Goal: Task Accomplishment & Management: Manage account settings

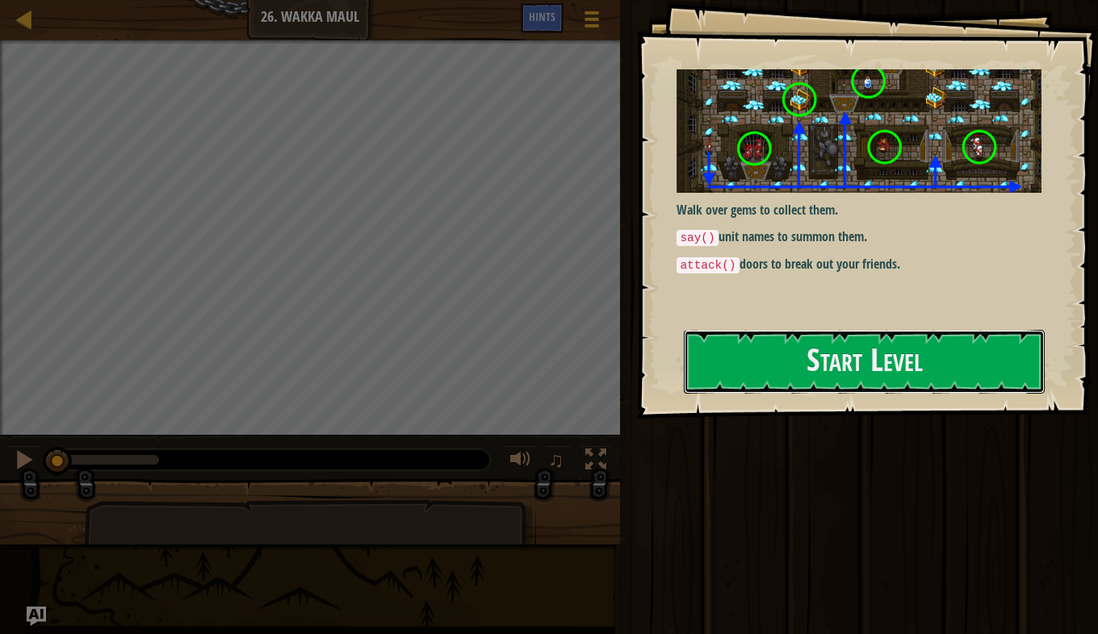
click at [710, 369] on button "Start Level" at bounding box center [864, 362] width 361 height 64
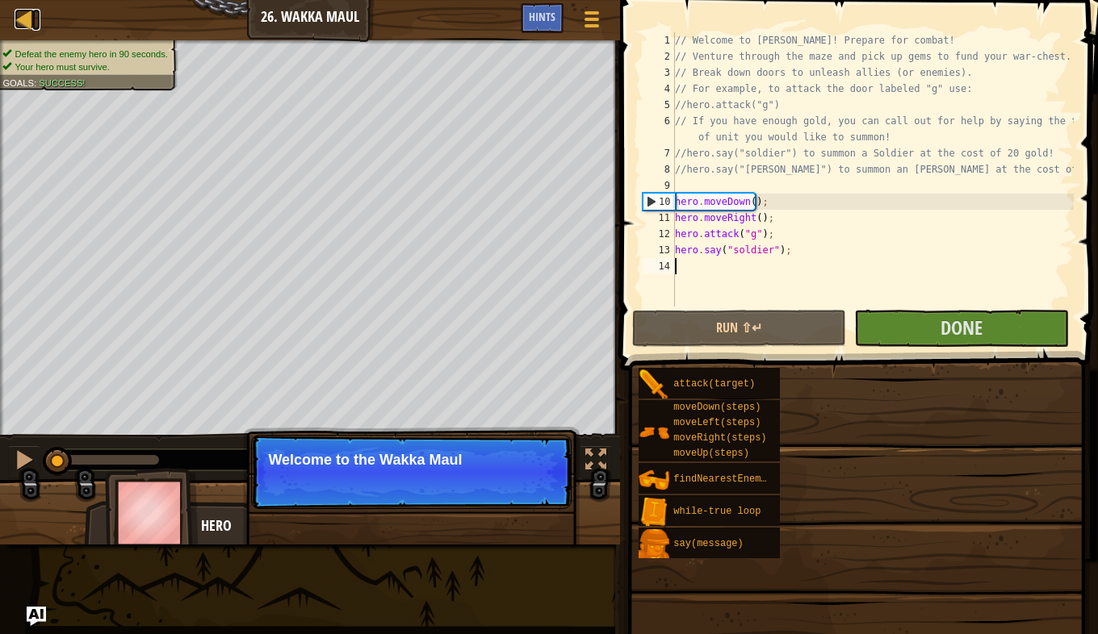
click at [26, 19] on div at bounding box center [25, 19] width 20 height 20
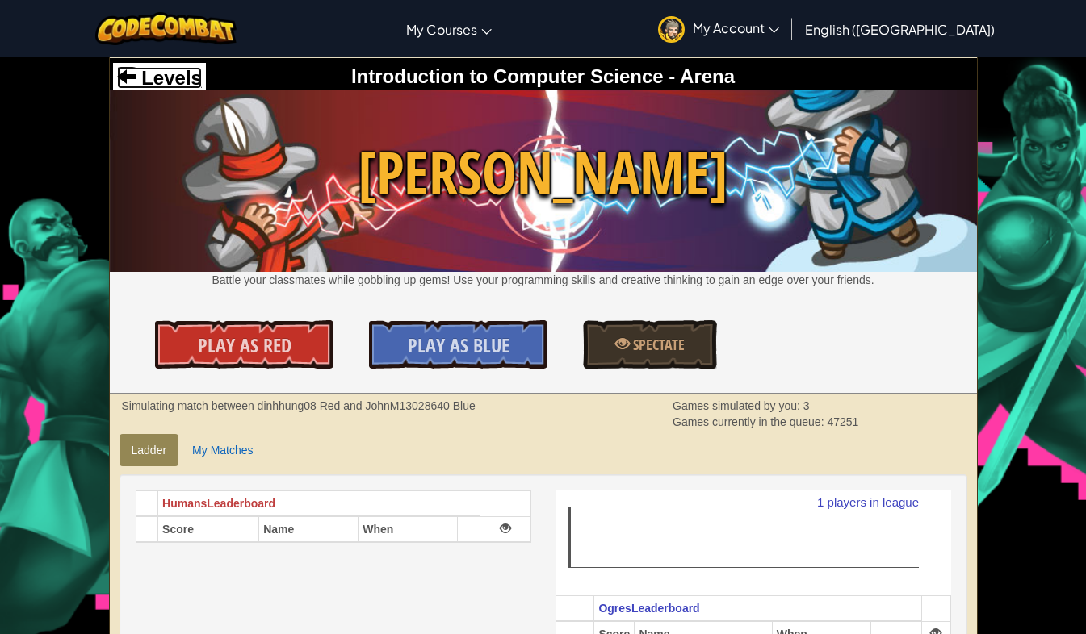
click at [124, 86] on span at bounding box center [126, 75] width 19 height 19
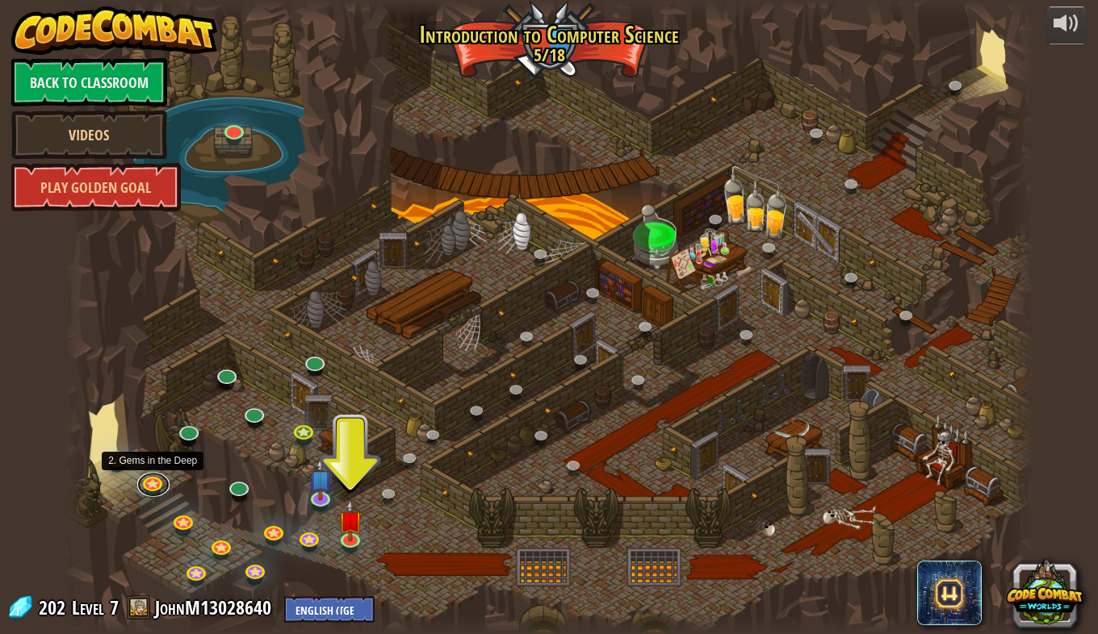
click at [150, 483] on link at bounding box center [153, 485] width 32 height 24
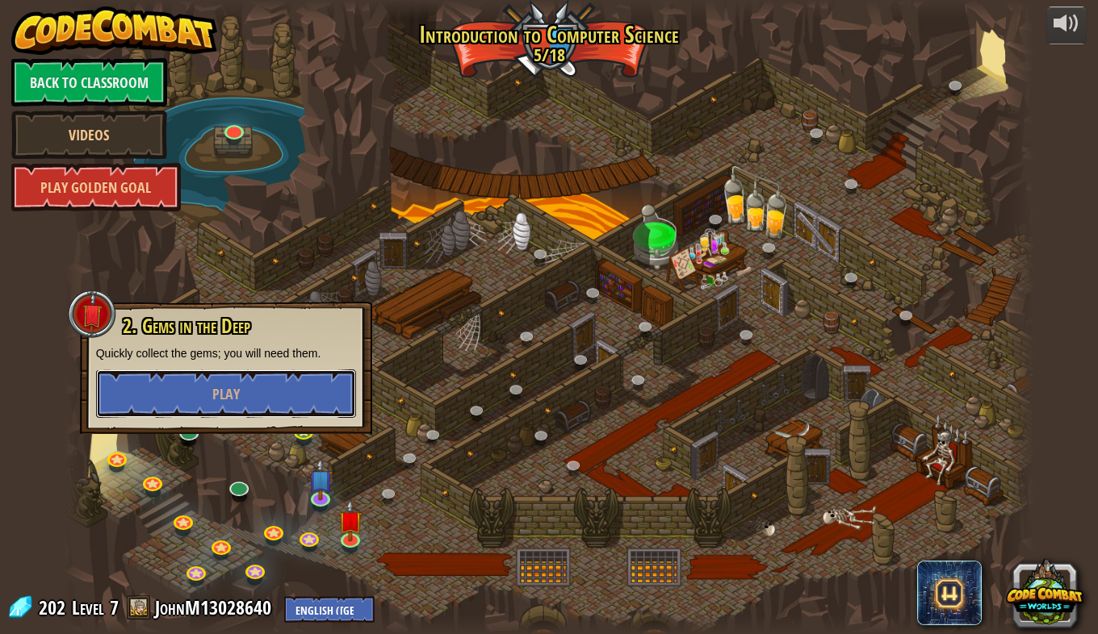
click at [192, 392] on button "Play" at bounding box center [226, 394] width 260 height 48
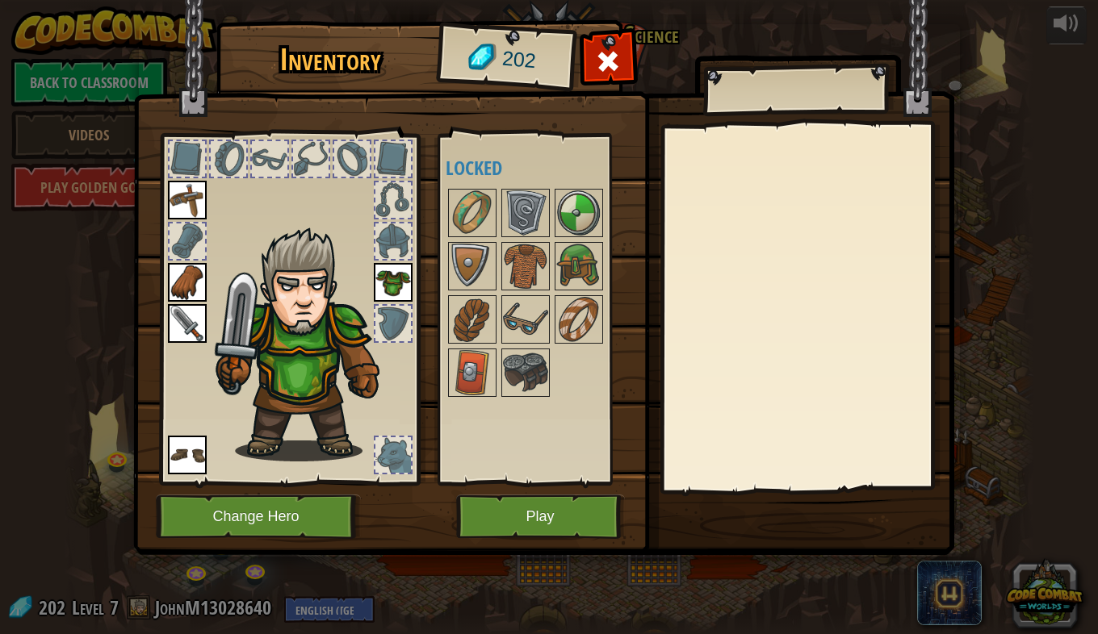
click at [521, 322] on img at bounding box center [525, 319] width 45 height 45
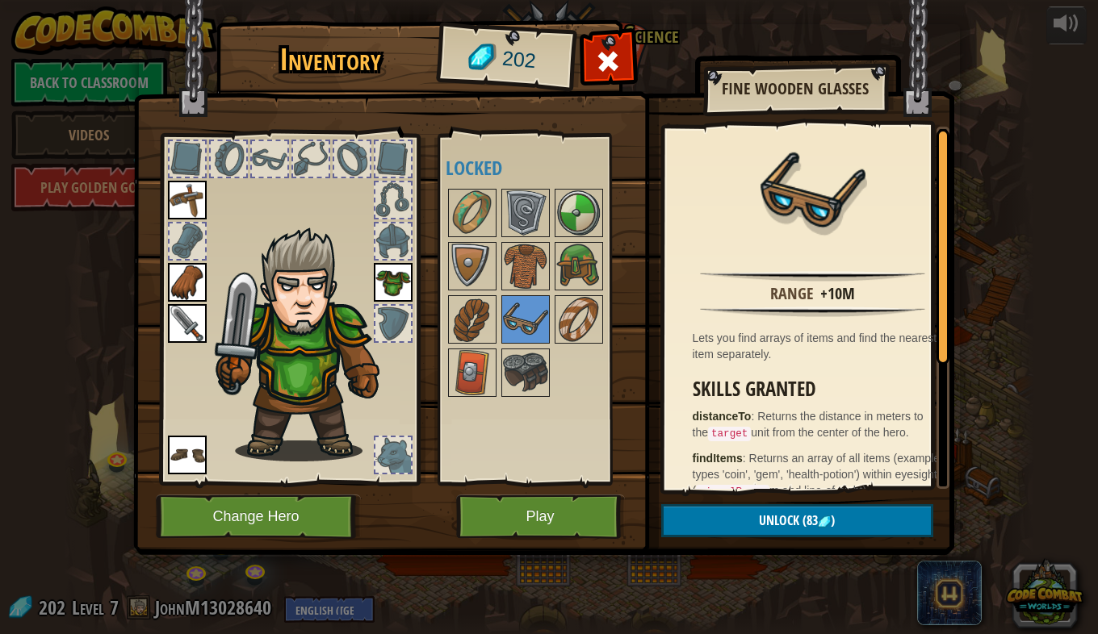
click at [556, 267] on img at bounding box center [578, 266] width 45 height 45
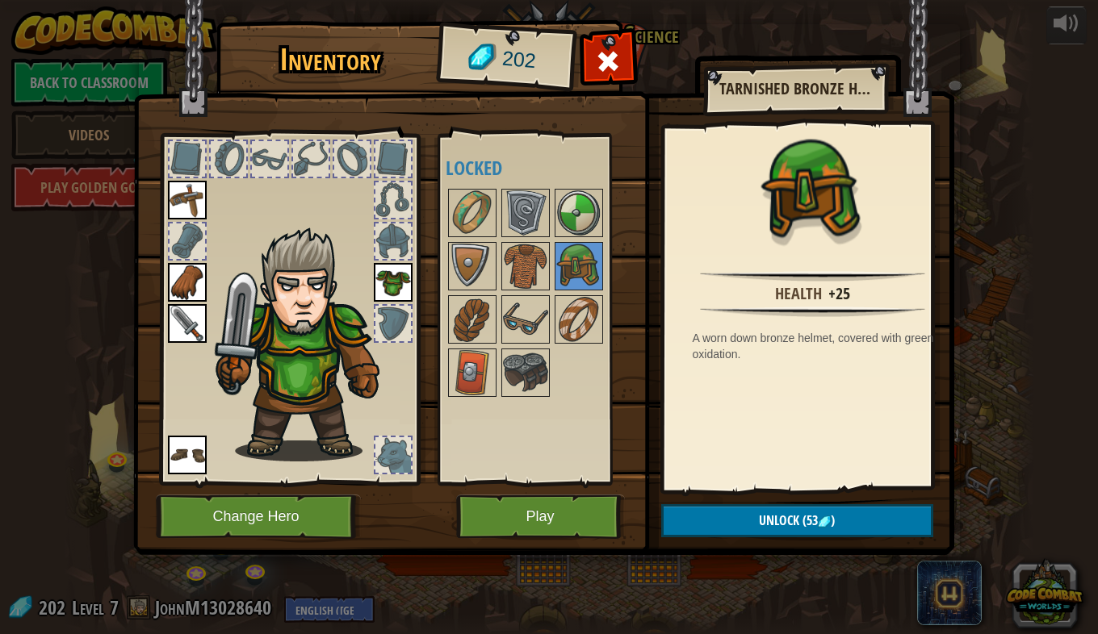
click at [509, 334] on img at bounding box center [525, 319] width 45 height 45
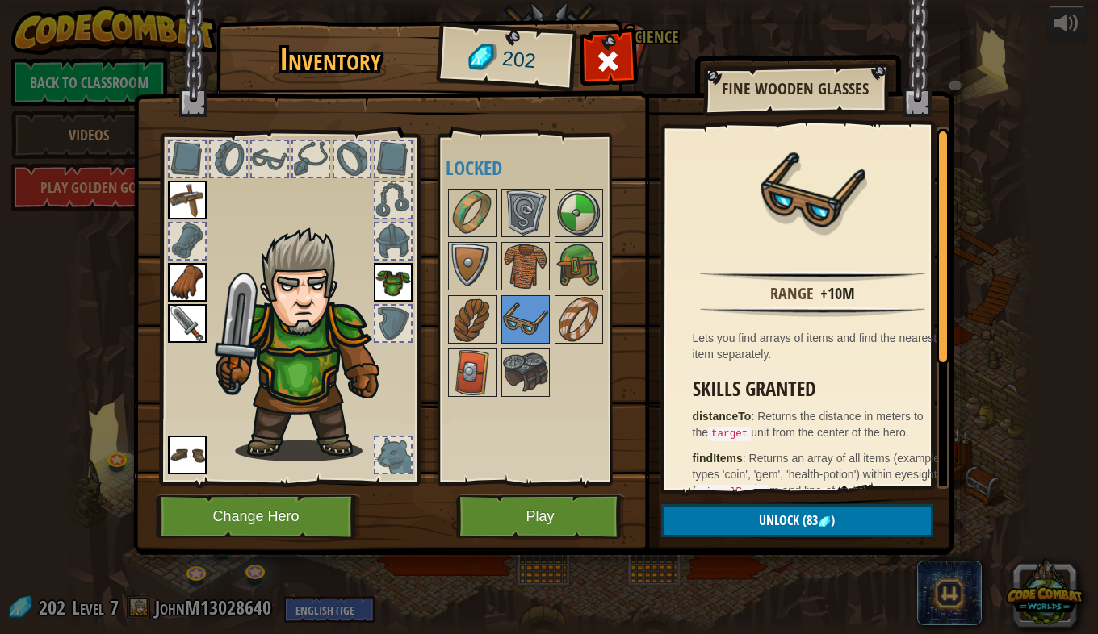
click at [564, 320] on img at bounding box center [578, 319] width 45 height 45
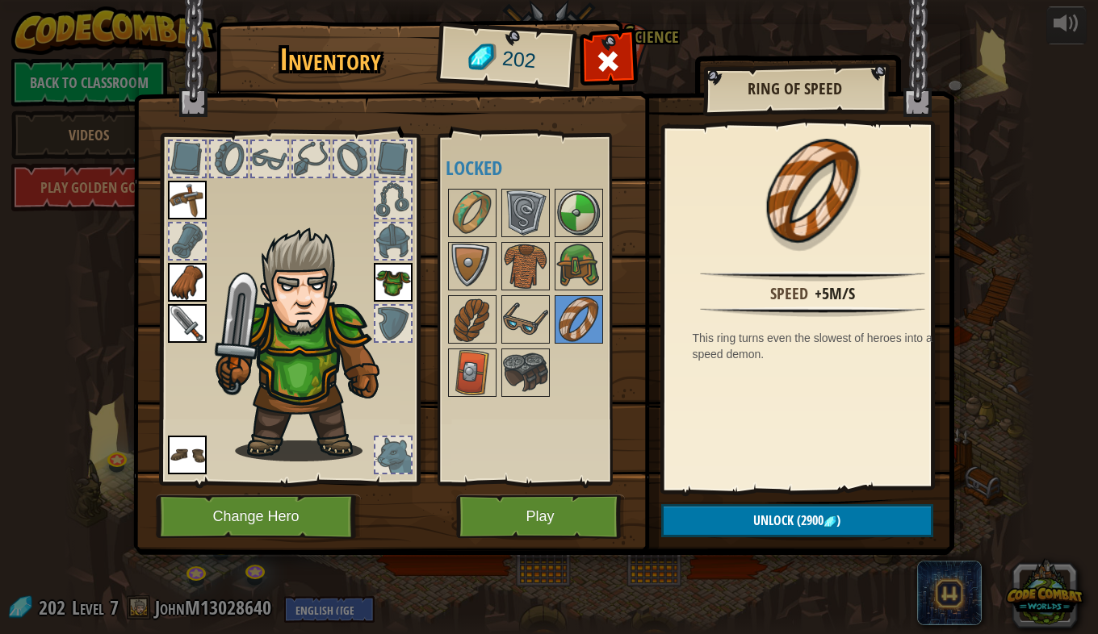
click at [485, 253] on img at bounding box center [472, 266] width 45 height 45
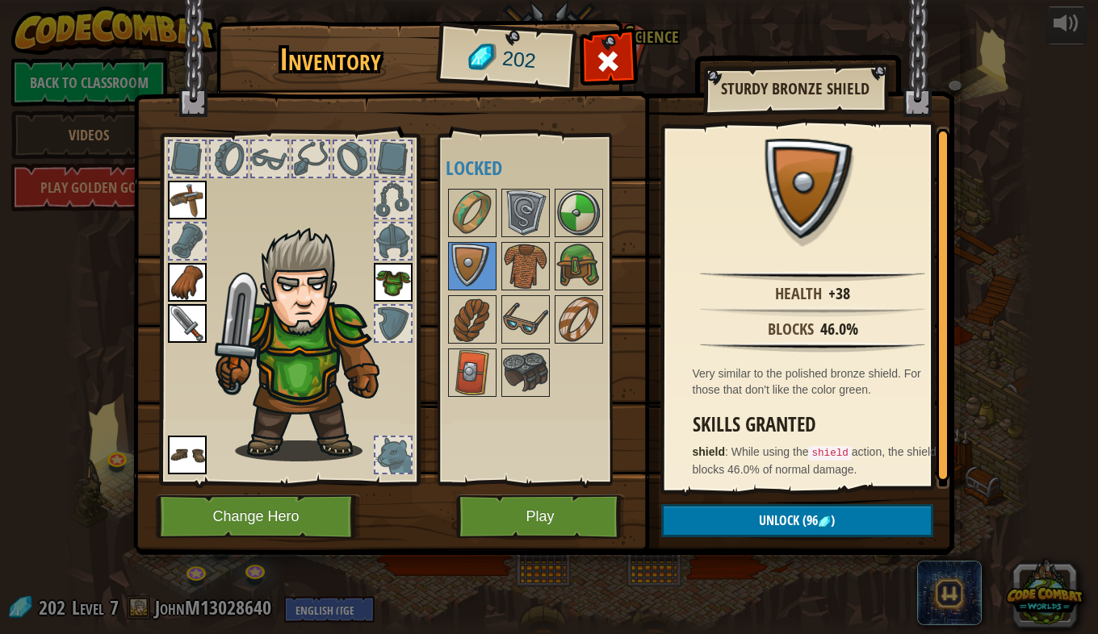
click at [475, 325] on img at bounding box center [472, 319] width 45 height 45
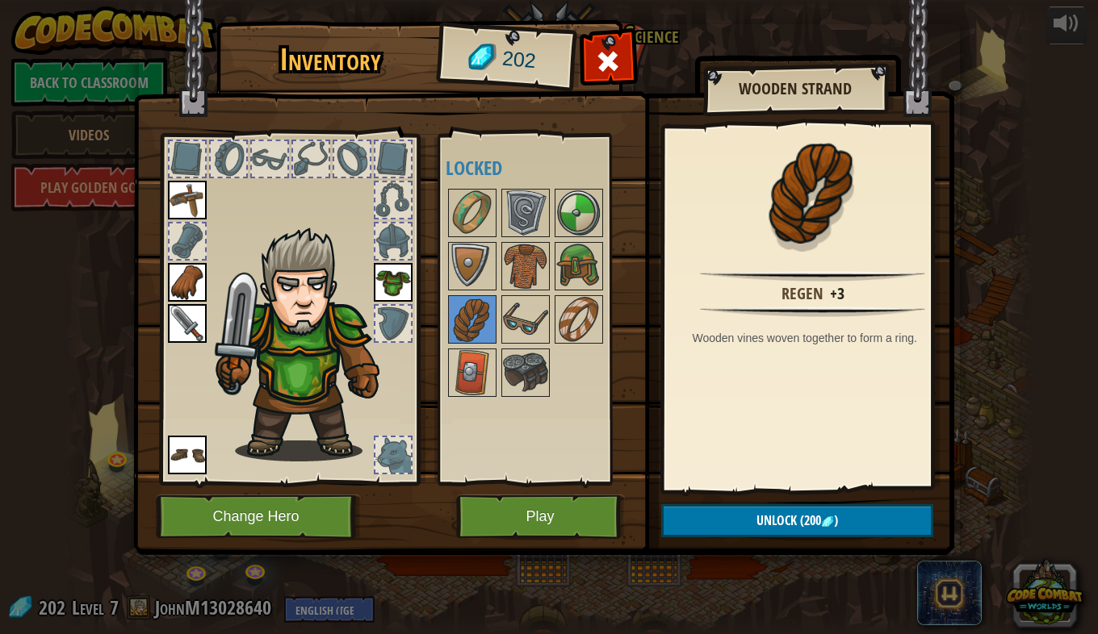
click at [479, 354] on img at bounding box center [472, 372] width 45 height 45
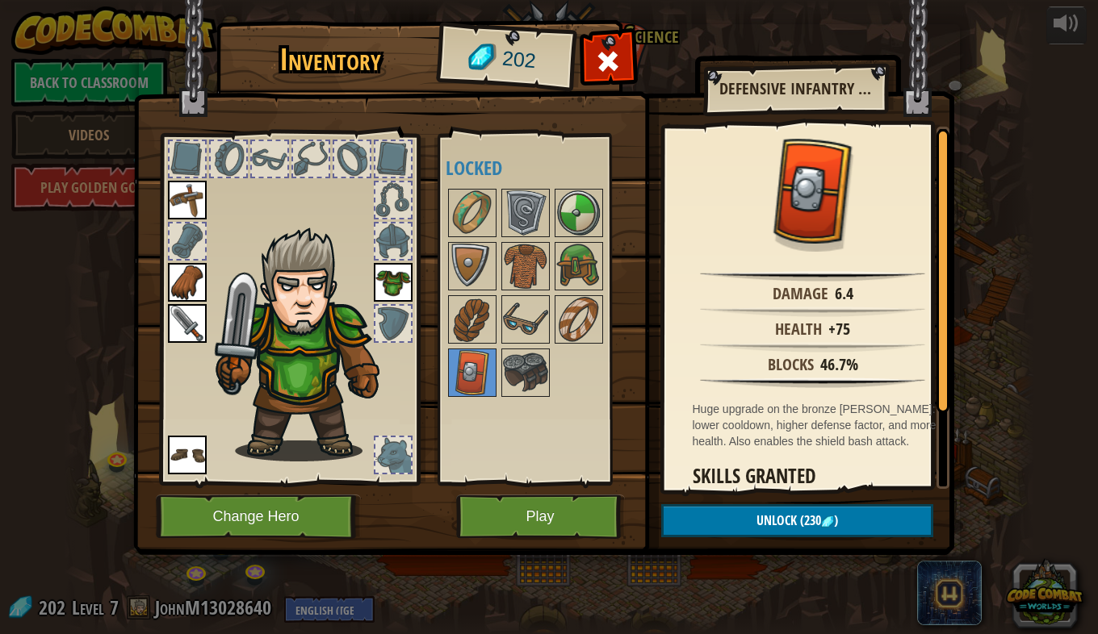
click at [509, 373] on img at bounding box center [525, 372] width 45 height 45
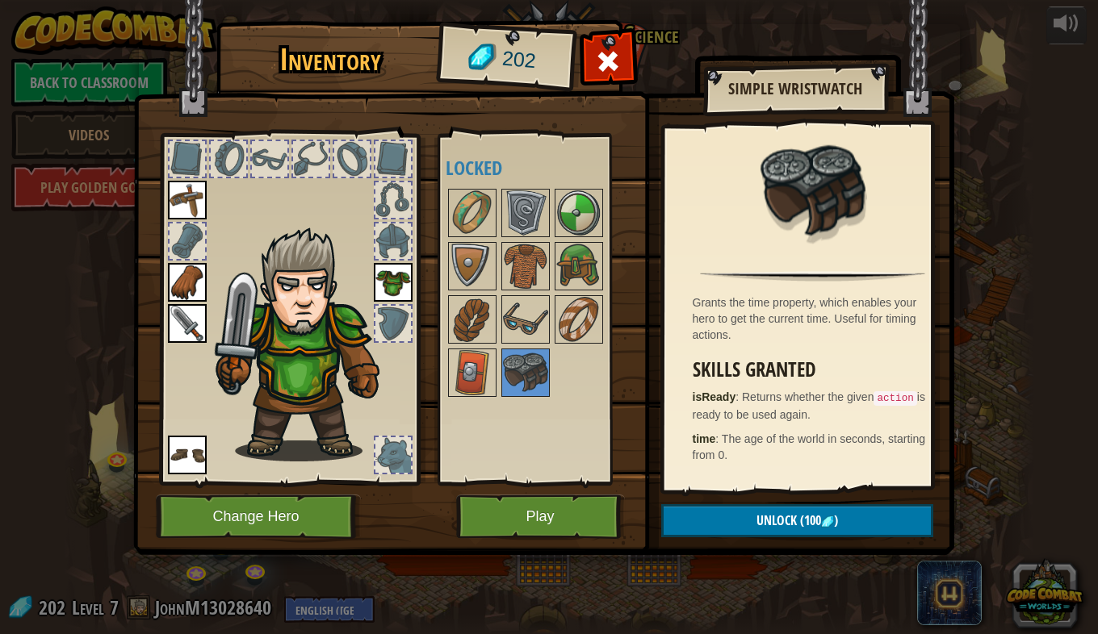
drag, startPoint x: 512, startPoint y: 322, endPoint x: 836, endPoint y: 347, distance: 325.4
click at [836, 347] on div "Grants the time property, which enables your hero to get the current time. Usef…" at bounding box center [812, 308] width 297 height 362
click at [530, 262] on img at bounding box center [525, 266] width 45 height 45
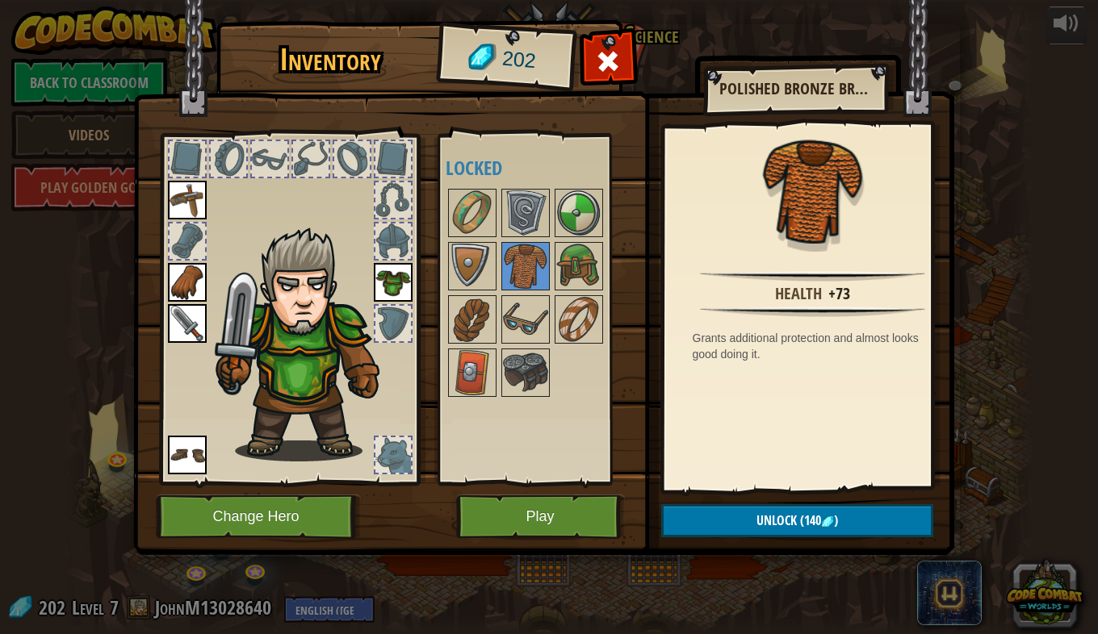
click at [572, 275] on img at bounding box center [578, 266] width 45 height 45
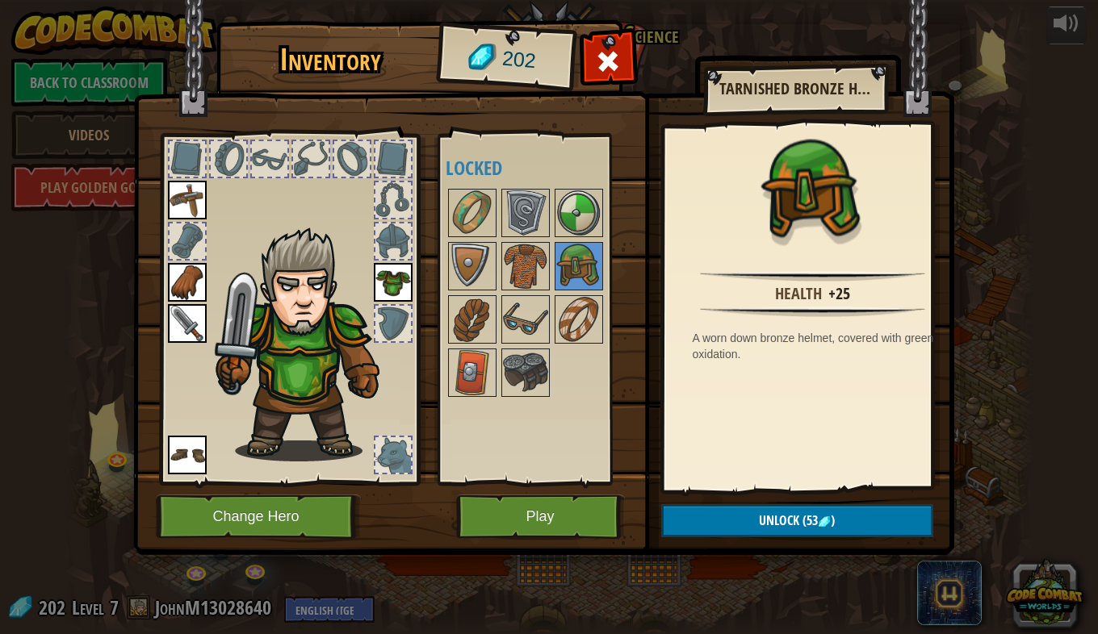
click at [525, 262] on img at bounding box center [525, 266] width 45 height 45
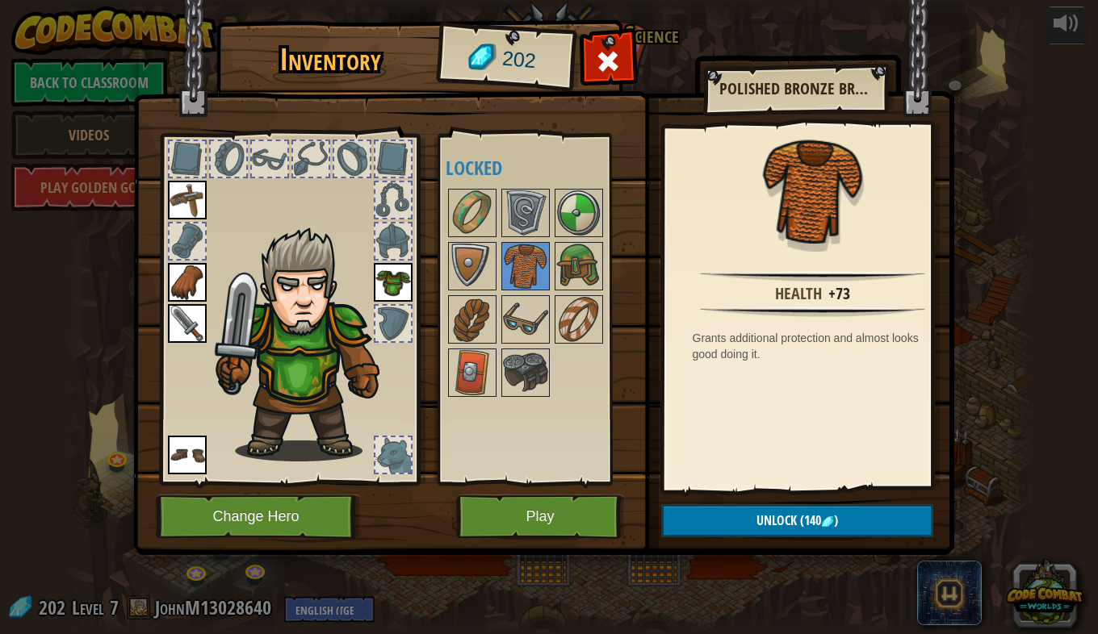
click at [560, 265] on img at bounding box center [578, 266] width 45 height 45
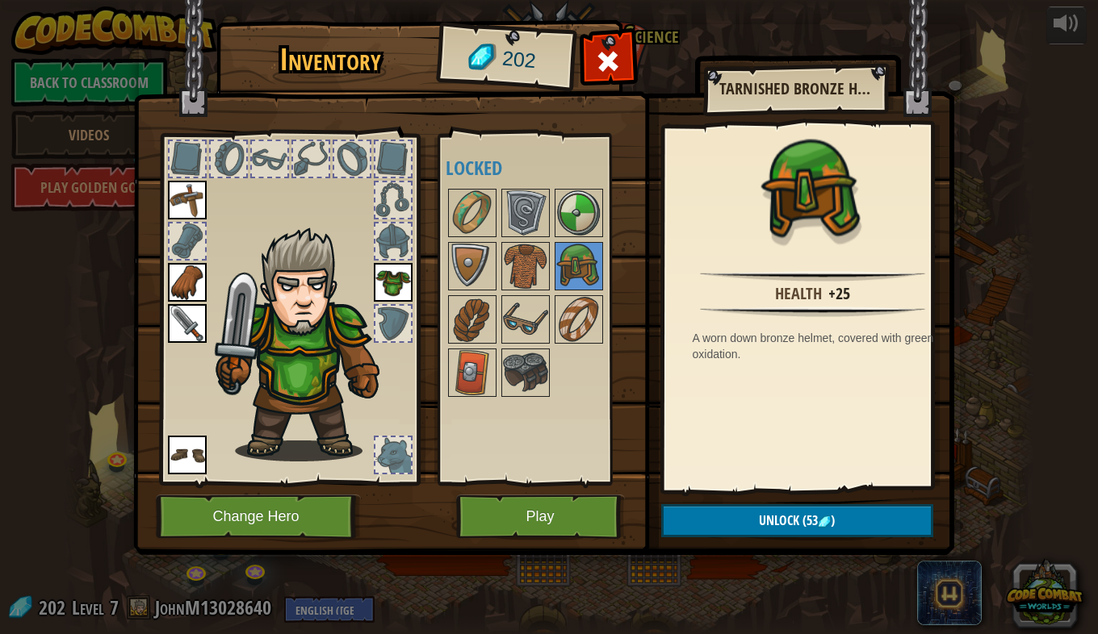
click at [564, 317] on img at bounding box center [578, 319] width 45 height 45
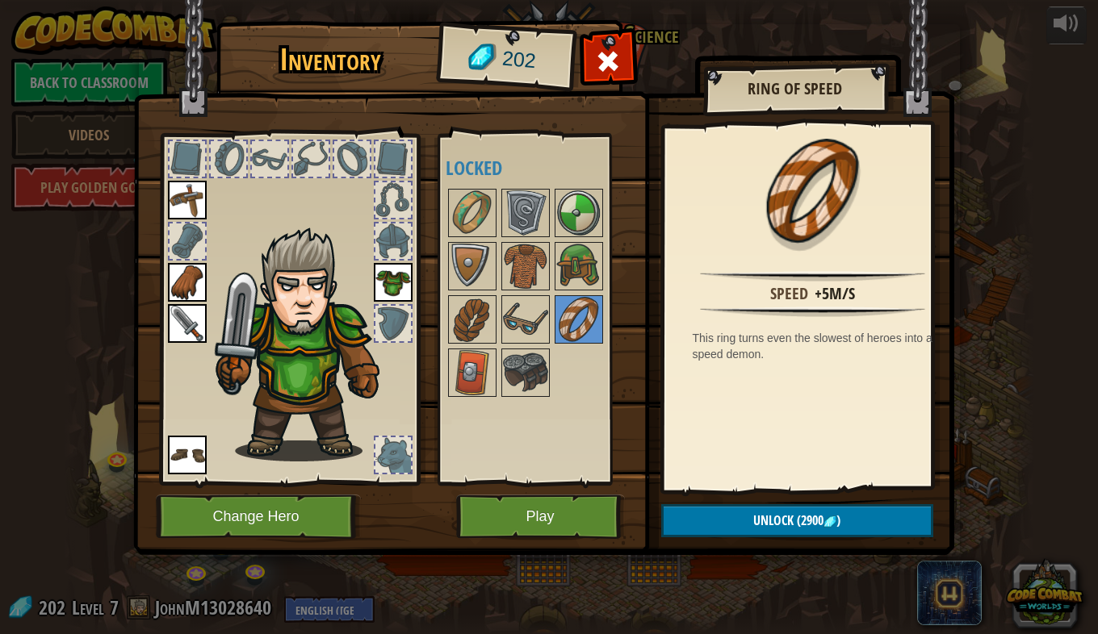
drag, startPoint x: 470, startPoint y: 179, endPoint x: 475, endPoint y: 196, distance: 17.9
click at [470, 185] on div "Available Equip Equip Equip Equip Equip (double-click to equip) Locked" at bounding box center [547, 309] width 203 height 337
click at [475, 196] on img at bounding box center [472, 212] width 45 height 45
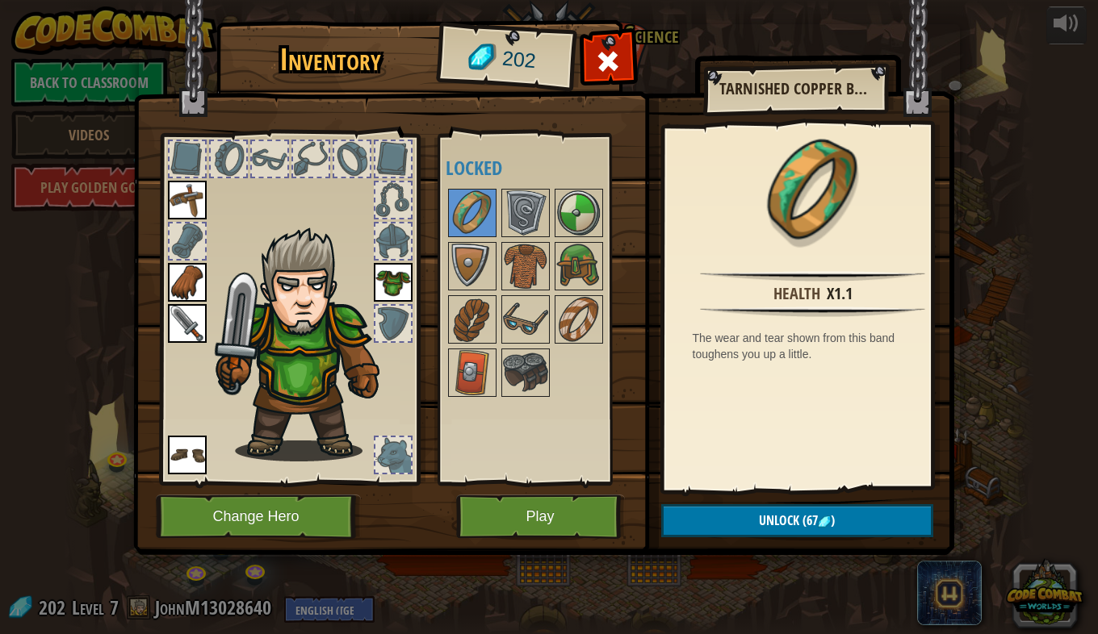
click at [566, 285] on img at bounding box center [578, 266] width 45 height 45
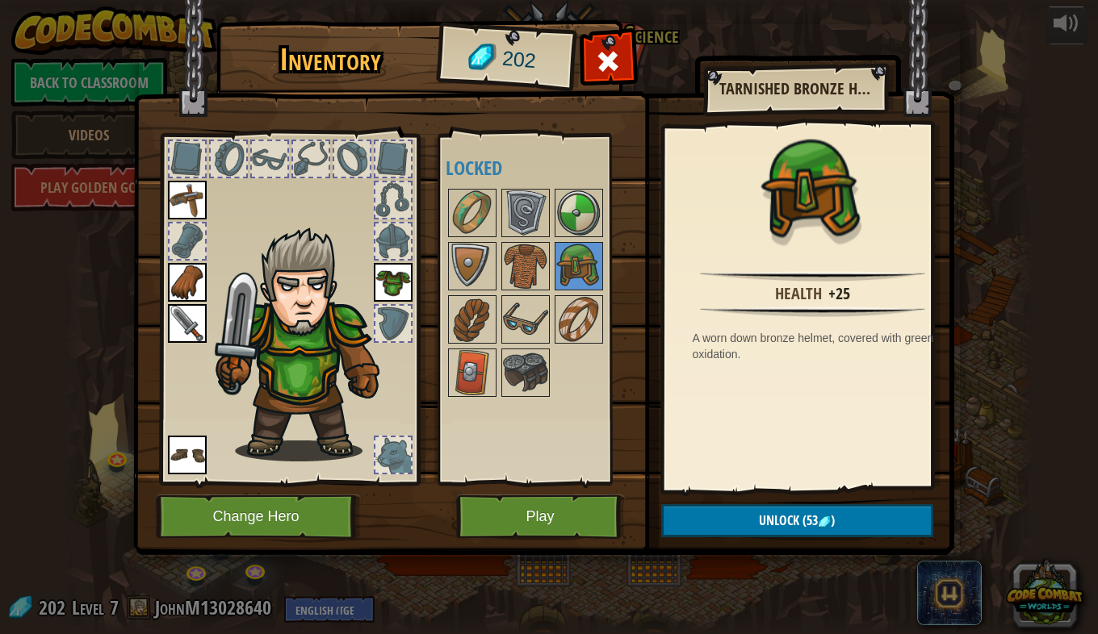
click at [585, 319] on img at bounding box center [578, 319] width 45 height 45
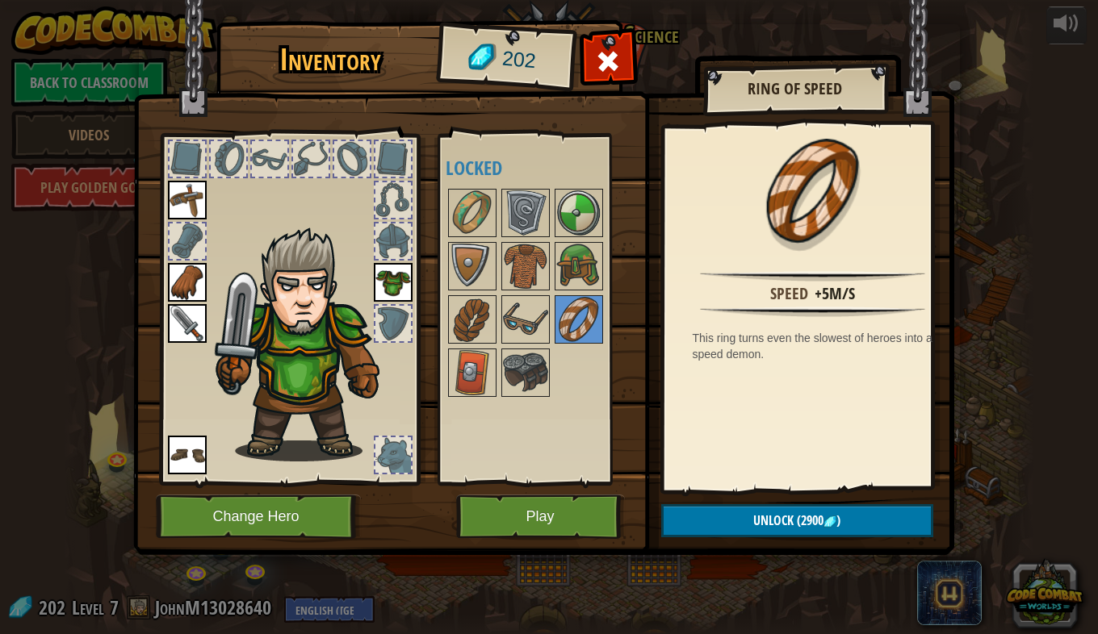
click at [448, 257] on div at bounding box center [472, 266] width 48 height 48
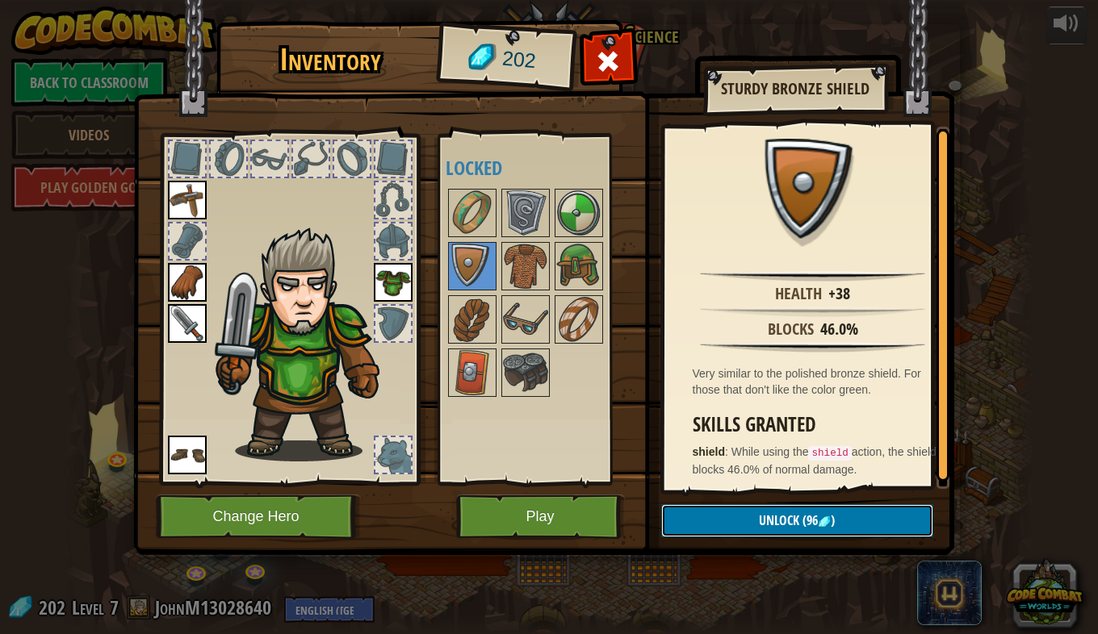
click at [685, 515] on button "Unlock (96 )" at bounding box center [797, 520] width 272 height 33
click at [718, 504] on button "Confirm" at bounding box center [797, 520] width 272 height 33
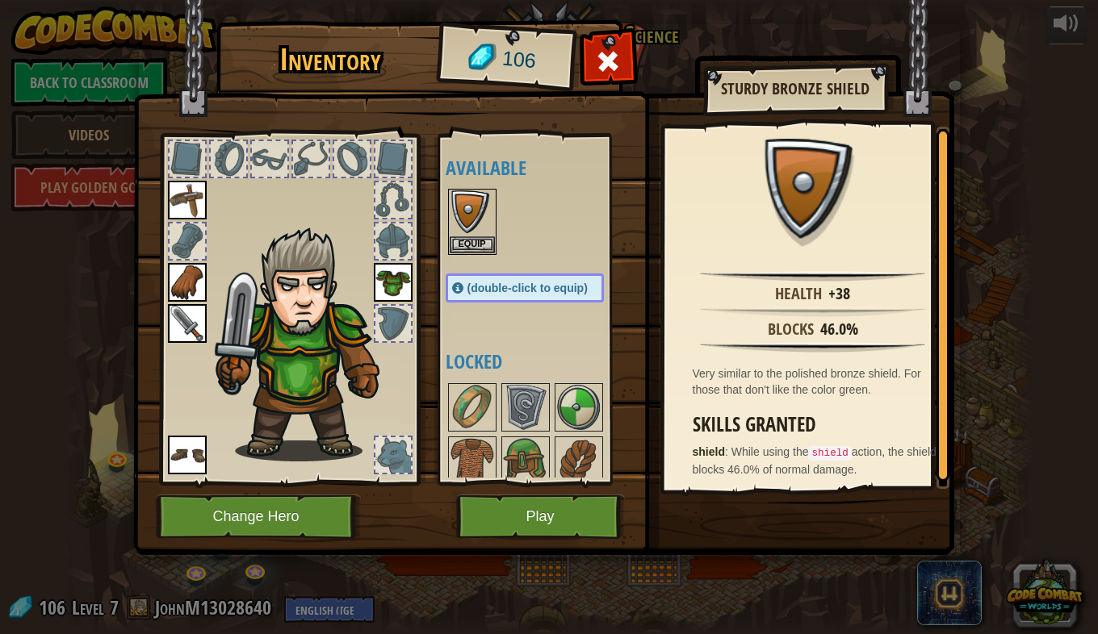
click at [536, 402] on img at bounding box center [525, 407] width 45 height 45
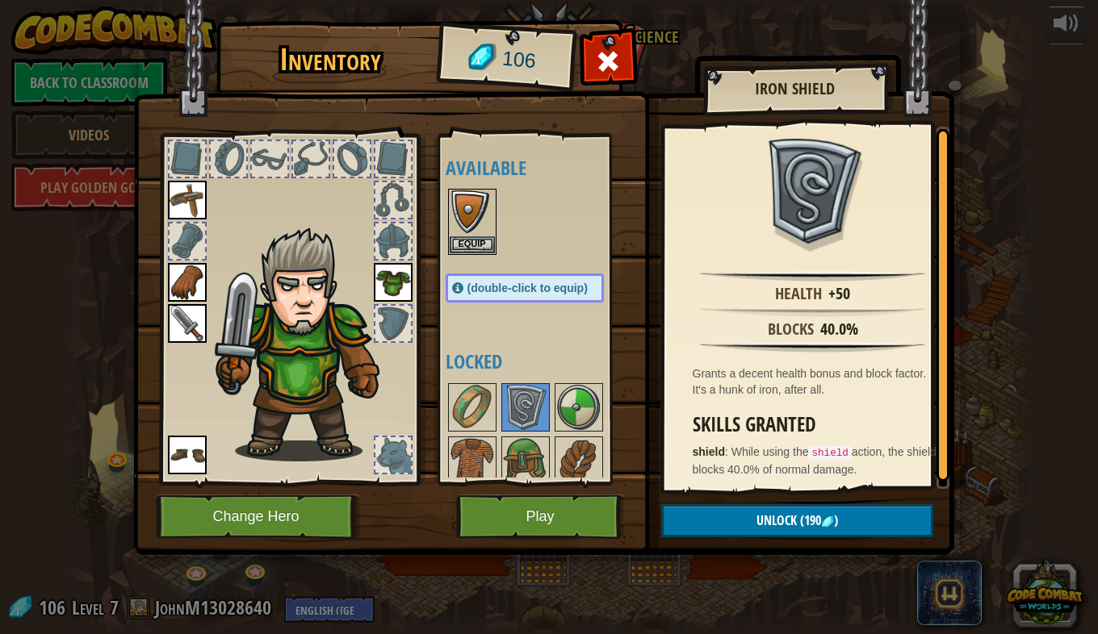
click at [561, 417] on img at bounding box center [578, 407] width 45 height 45
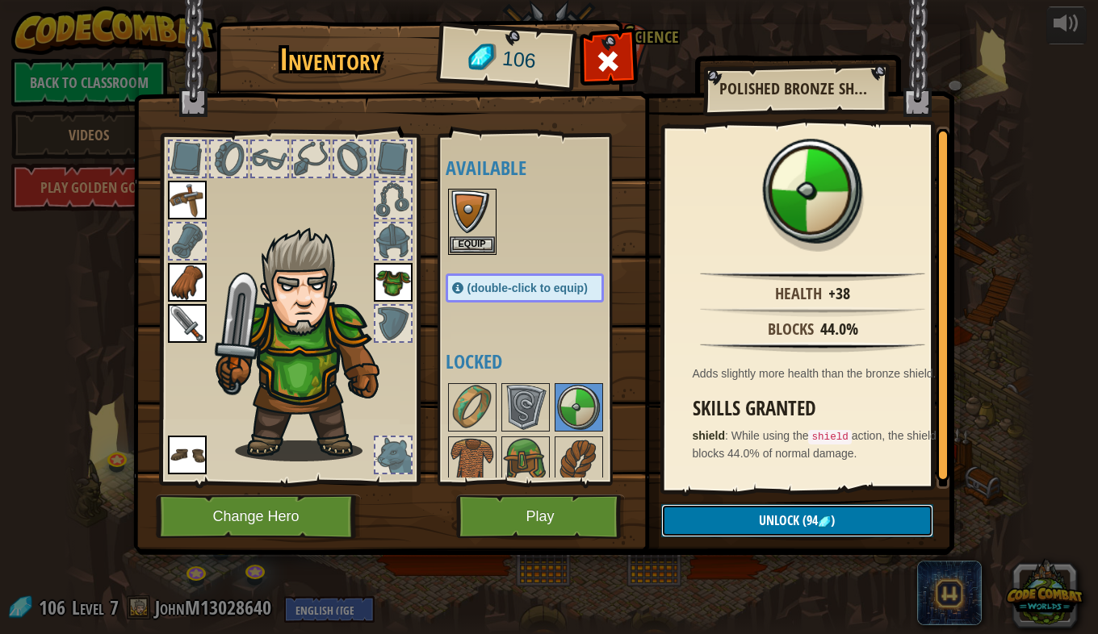
click at [701, 523] on button "Unlock (94 )" at bounding box center [797, 520] width 272 height 33
click at [684, 509] on button "Confirm" at bounding box center [797, 520] width 272 height 33
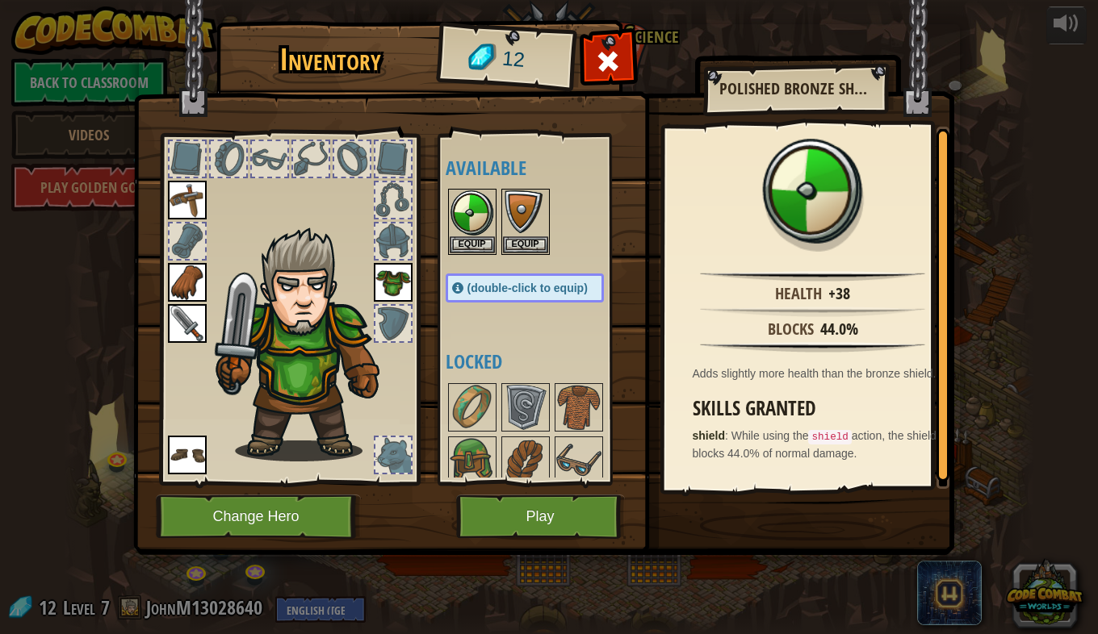
click at [477, 225] on img at bounding box center [472, 212] width 45 height 45
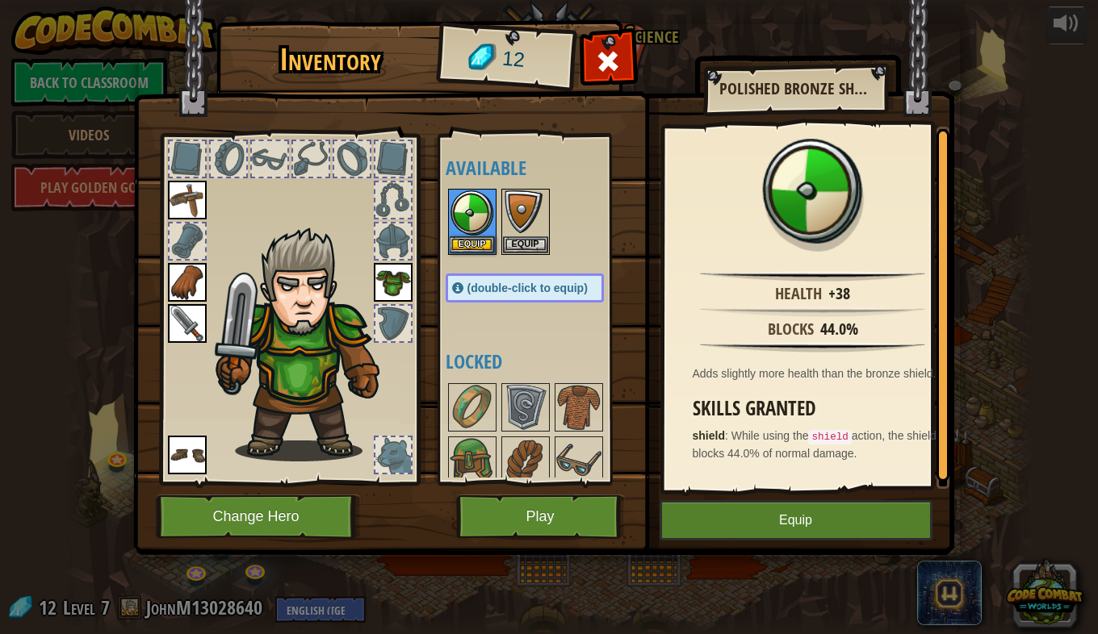
click at [512, 213] on img at bounding box center [525, 212] width 45 height 45
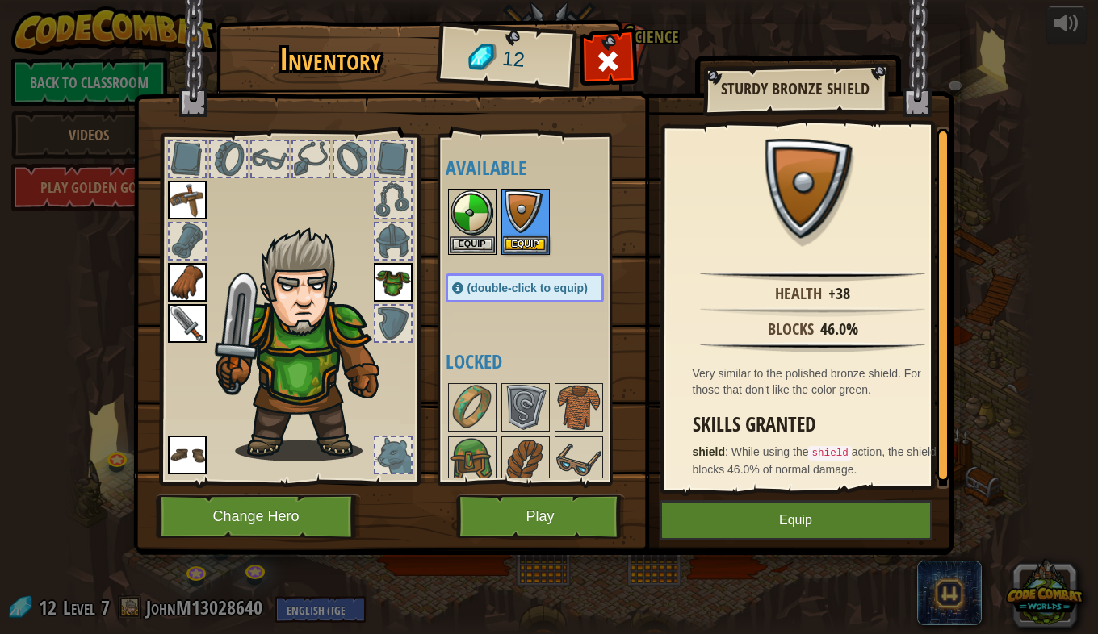
drag, startPoint x: 449, startPoint y: 197, endPoint x: 456, endPoint y: 207, distance: 12.1
click at [448, 197] on div "Equip" at bounding box center [472, 222] width 48 height 66
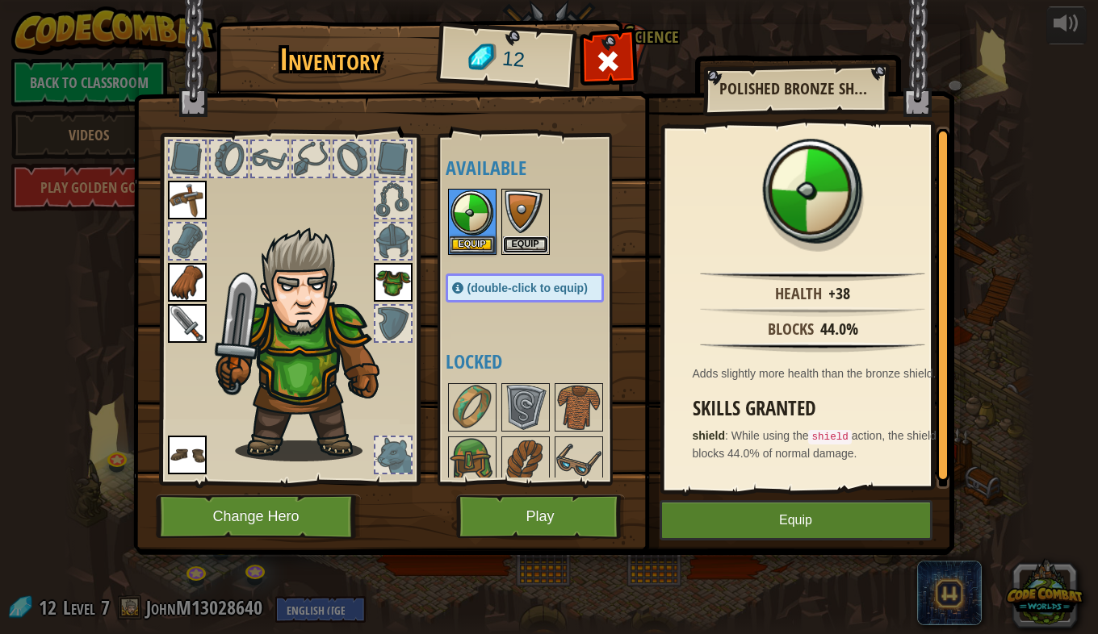
click at [521, 237] on button "Equip" at bounding box center [525, 245] width 45 height 17
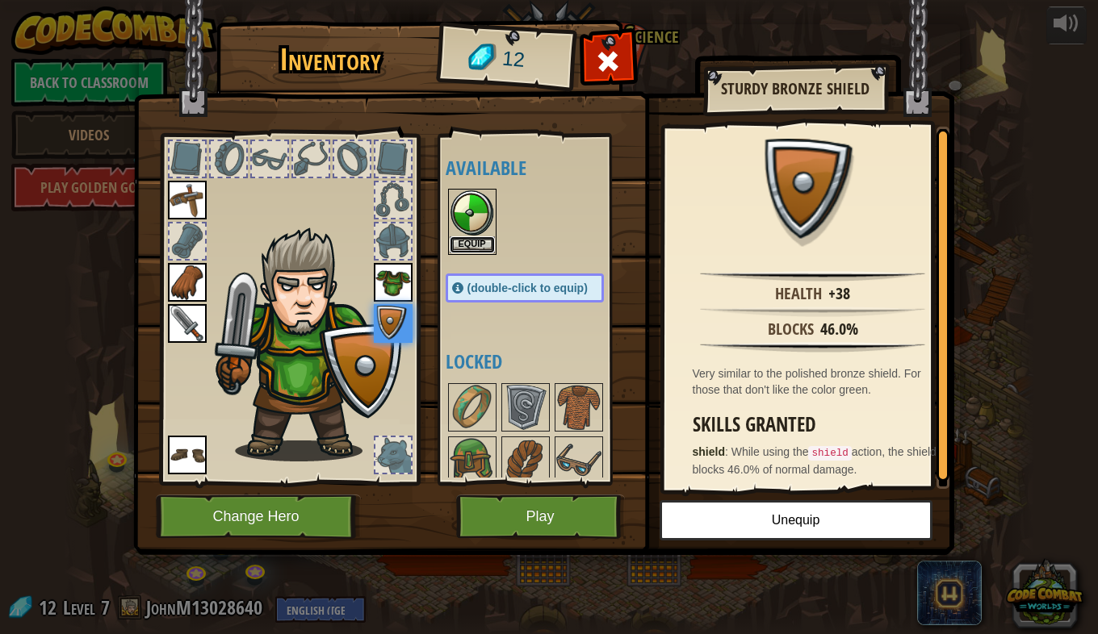
click at [485, 245] on button "Equip" at bounding box center [472, 245] width 45 height 17
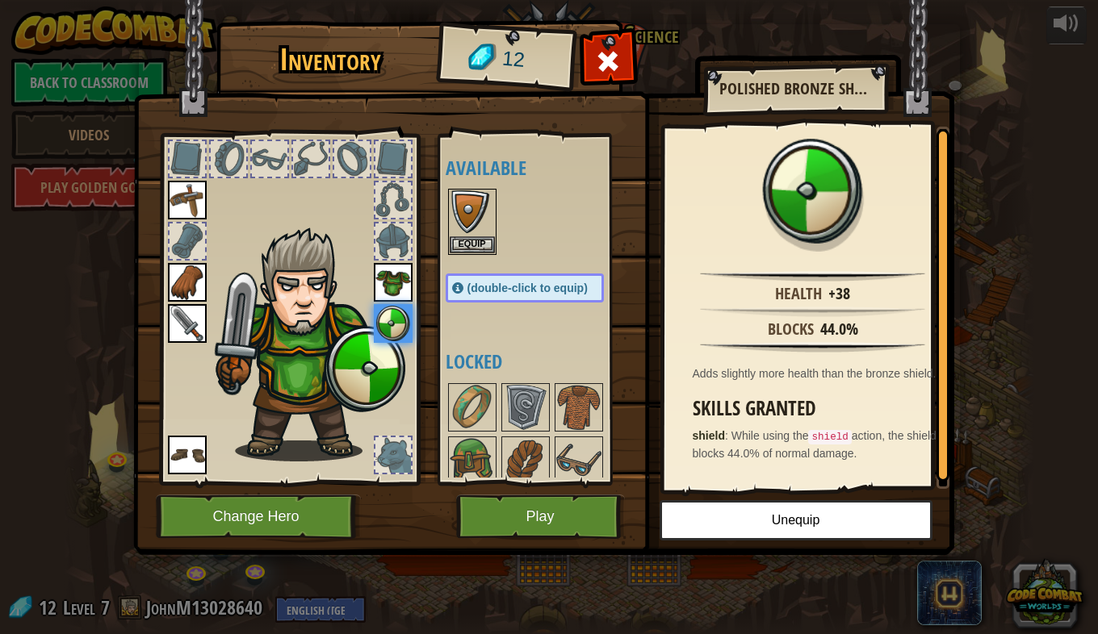
click at [478, 218] on img at bounding box center [472, 212] width 45 height 45
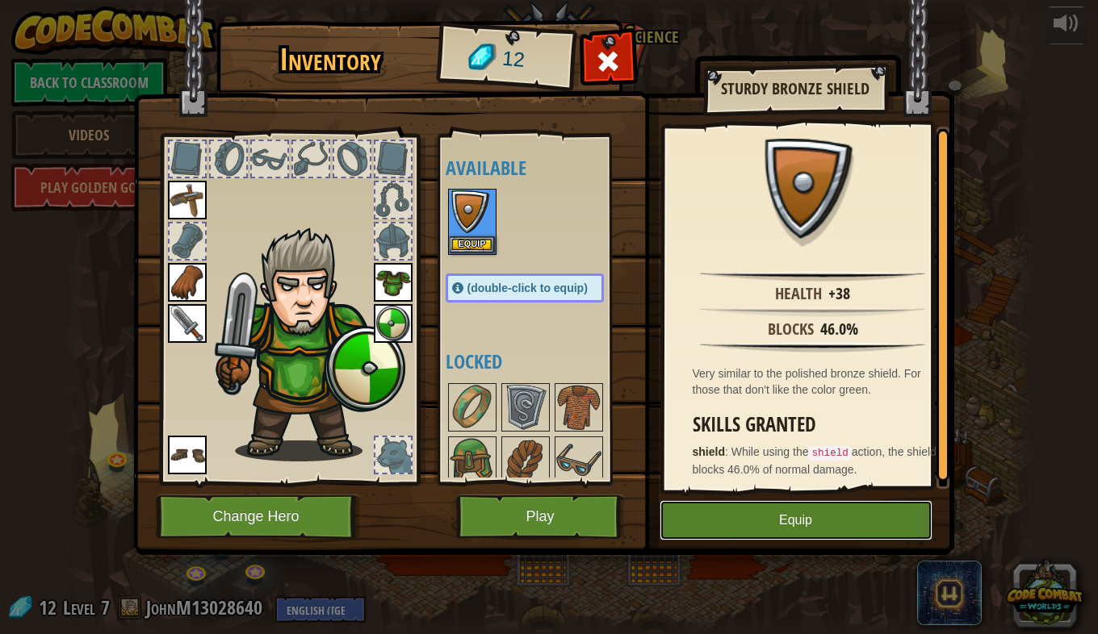
click at [818, 525] on button "Equip" at bounding box center [795, 520] width 273 height 40
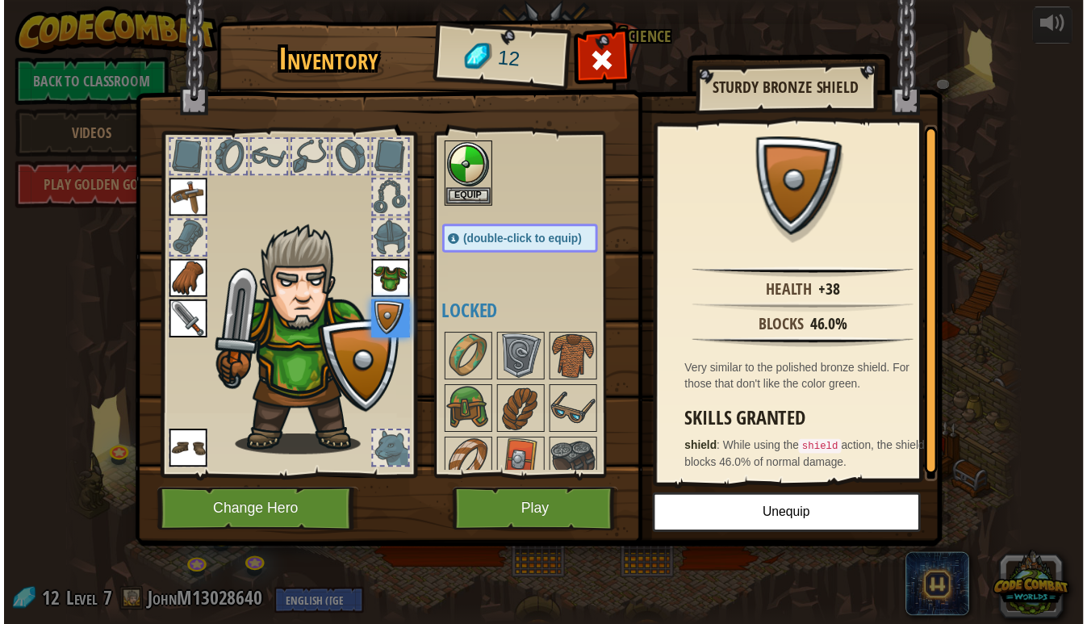
scroll to position [62, 0]
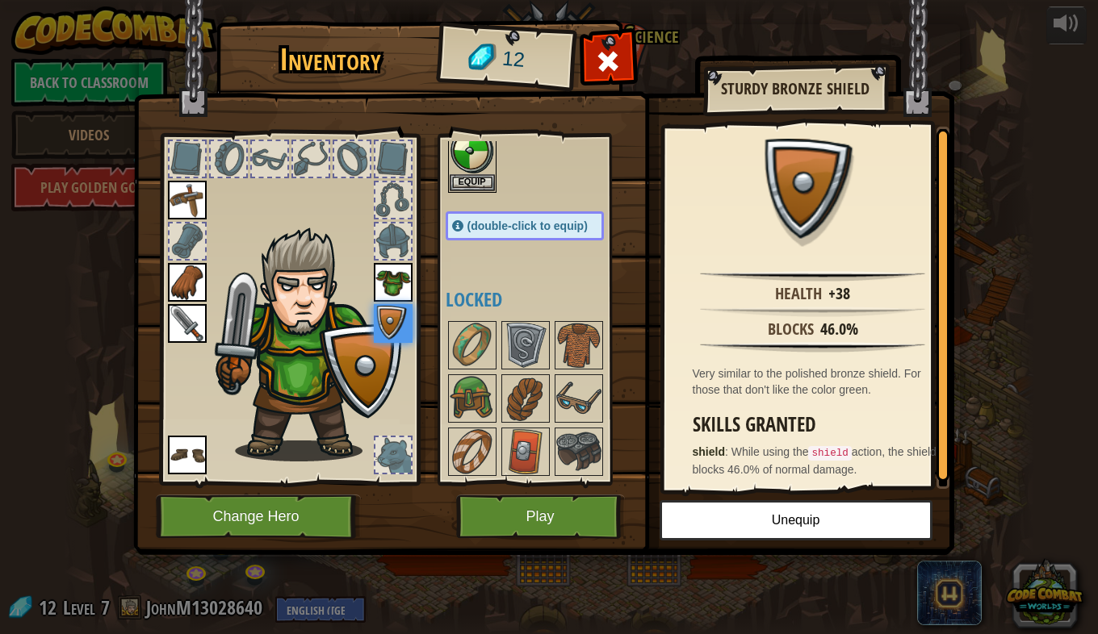
click at [530, 429] on img at bounding box center [525, 451] width 45 height 45
